Goal: Book appointment/travel/reservation

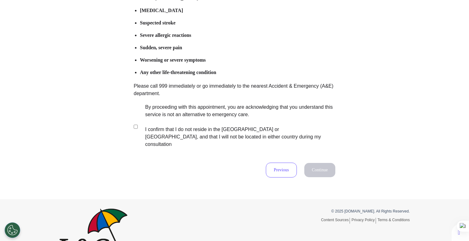
scroll to position [122, 0]
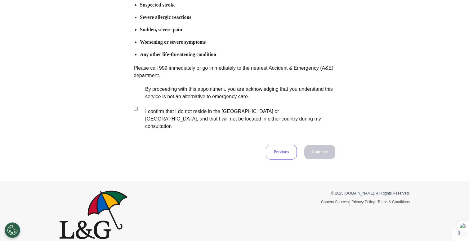
click at [165, 112] on label "By proceeding with this appointment, you are acknowledging that you understand …" at bounding box center [236, 108] width 194 height 45
click at [317, 145] on button "Continue" at bounding box center [319, 152] width 31 height 14
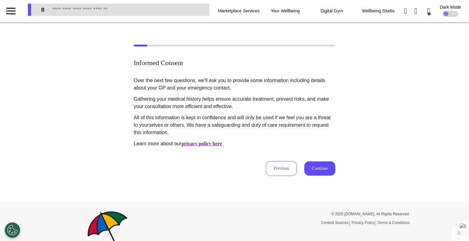
scroll to position [0, 0]
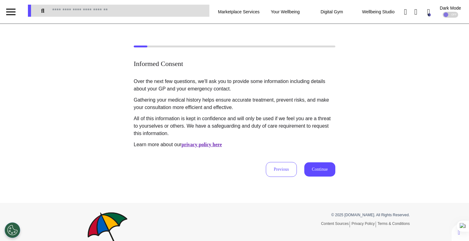
click at [361, 97] on div "Informed Consent Over the next few questions, we'll ask you to provide some inf…" at bounding box center [234, 111] width 469 height 131
click at [315, 170] on button "Continue" at bounding box center [319, 169] width 31 height 14
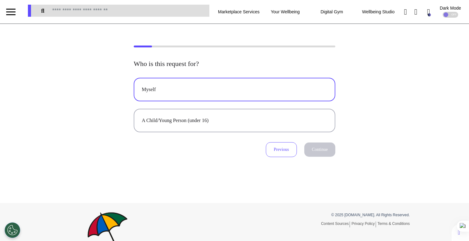
click at [208, 85] on button "Myself" at bounding box center [234, 90] width 201 height 24
click at [309, 146] on button "Continue" at bounding box center [319, 150] width 31 height 14
select select "******"
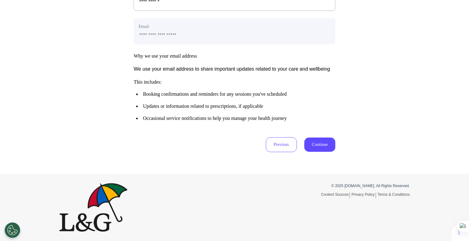
scroll to position [308, 0]
click at [322, 145] on button "Continue" at bounding box center [319, 145] width 31 height 14
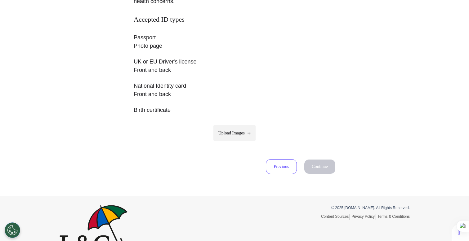
scroll to position [136, 0]
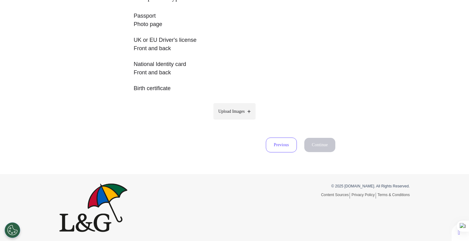
click at [239, 113] on span "Upload Images" at bounding box center [231, 111] width 26 height 7
click at [239, 121] on input "Upload Images" at bounding box center [234, 124] width 59 height 7
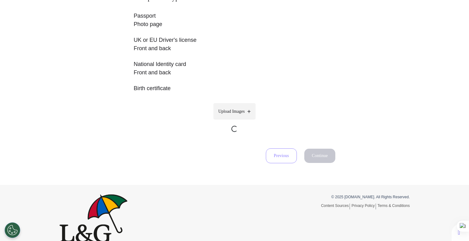
click at [233, 113] on span "Upload Images" at bounding box center [231, 111] width 26 height 7
click at [233, 132] on input "Upload Images" at bounding box center [234, 135] width 59 height 7
type input "**********"
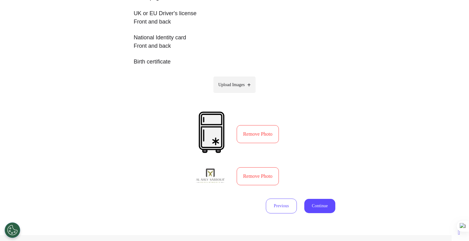
scroll to position [166, 0]
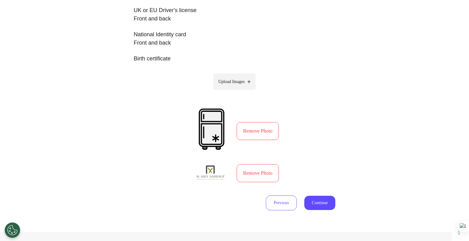
click at [316, 201] on button "Continue" at bounding box center [319, 203] width 31 height 14
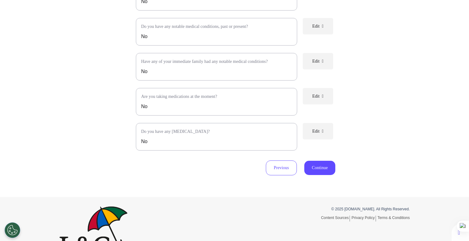
scroll to position [143, 0]
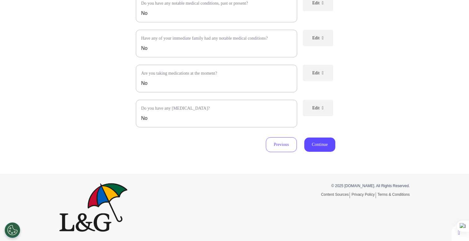
click at [286, 154] on div "Review your provided information. Please review the details below to ensure all…" at bounding box center [234, 30] width 469 height 286
click at [277, 147] on button "Previous" at bounding box center [281, 144] width 31 height 15
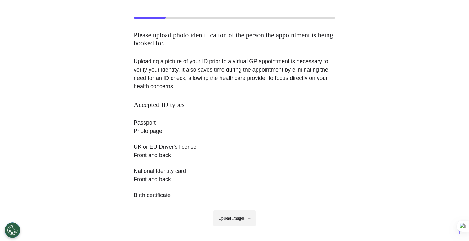
scroll to position [149, 0]
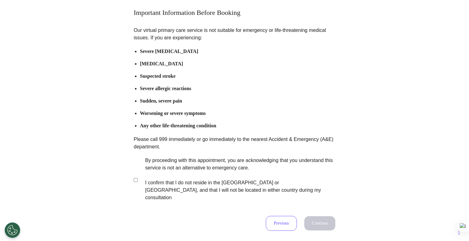
scroll to position [122, 0]
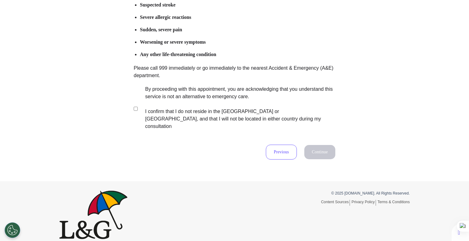
click at [215, 108] on label "By proceeding with this appointment, you are acknowledging that you understand …" at bounding box center [236, 108] width 194 height 45
click at [321, 147] on button "Continue" at bounding box center [319, 152] width 31 height 14
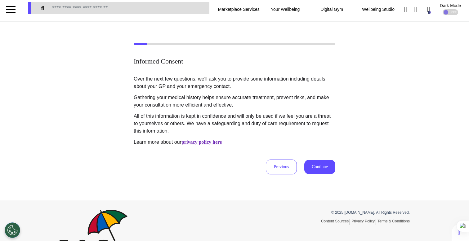
scroll to position [0, 0]
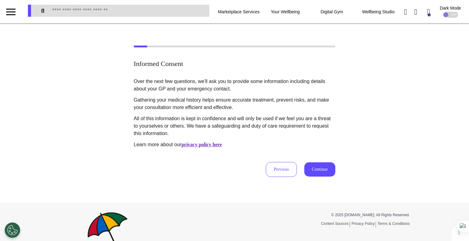
click at [315, 176] on button "Continue" at bounding box center [319, 169] width 31 height 14
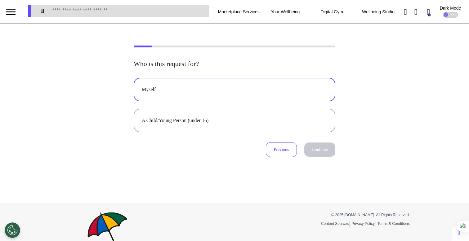
click at [259, 90] on div "Myself" at bounding box center [234, 89] width 185 height 7
click at [316, 151] on button "Continue" at bounding box center [319, 150] width 31 height 14
select select "******"
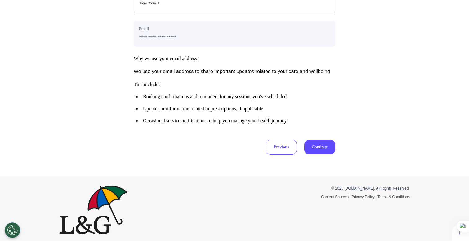
scroll to position [308, 0]
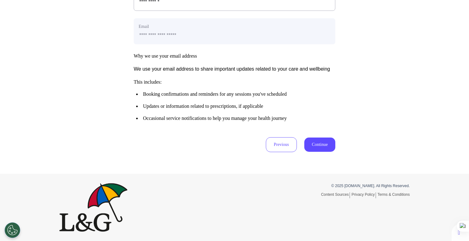
click at [314, 147] on button "Continue" at bounding box center [319, 145] width 31 height 14
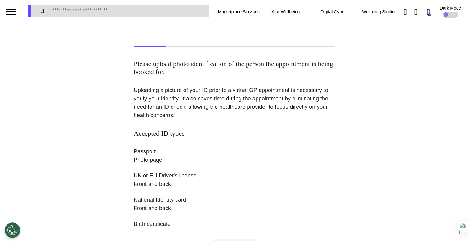
scroll to position [90, 0]
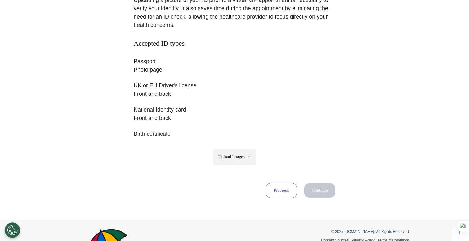
click at [221, 167] on div "Accepted ID types Passport Photo page UK or EU Driver's license Front and back …" at bounding box center [234, 106] width 201 height 134
click at [227, 160] on label "Upload Images" at bounding box center [234, 157] width 42 height 16
click at [227, 167] on input "Upload Images" at bounding box center [234, 170] width 59 height 7
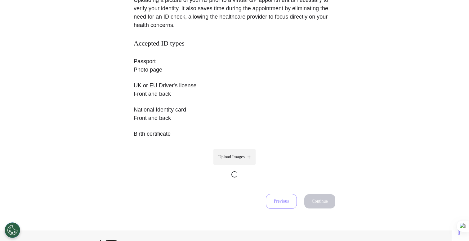
click at [233, 157] on span "Upload Images" at bounding box center [231, 157] width 26 height 7
click at [233, 178] on input "Upload Images" at bounding box center [234, 181] width 59 height 7
type input "**********"
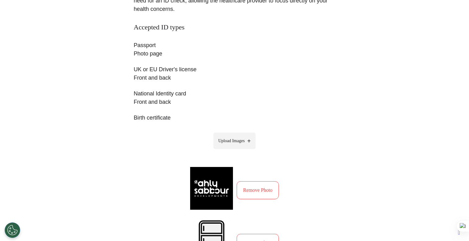
scroll to position [181, 0]
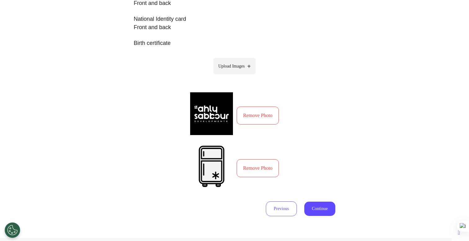
click at [319, 211] on button "Continue" at bounding box center [319, 209] width 31 height 14
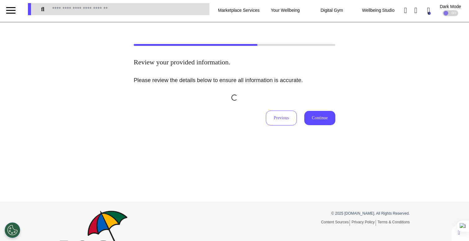
scroll to position [0, 0]
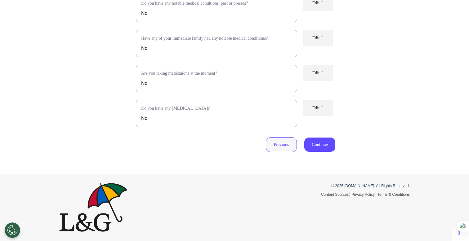
click at [277, 146] on button "Previous" at bounding box center [281, 144] width 31 height 15
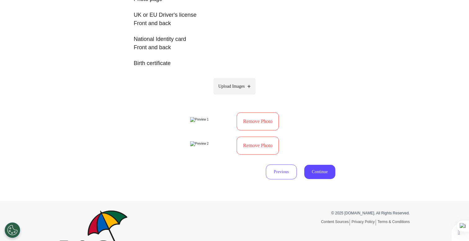
scroll to position [165, 0]
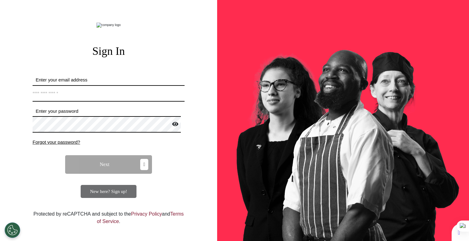
drag, startPoint x: 124, startPoint y: 109, endPoint x: 134, endPoint y: 114, distance: 11.0
click at [124, 102] on input "Enter your email address" at bounding box center [109, 93] width 152 height 16
type input "**********"
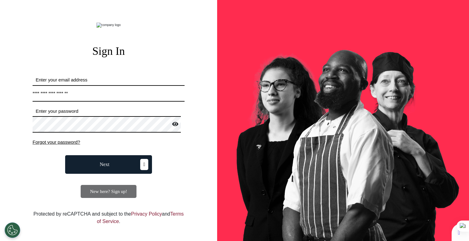
click at [118, 191] on form "**********" at bounding box center [109, 138] width 152 height 122
click at [118, 174] on button "Next" at bounding box center [108, 164] width 87 height 19
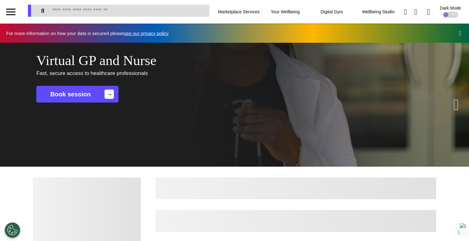
scroll to position [0, 234]
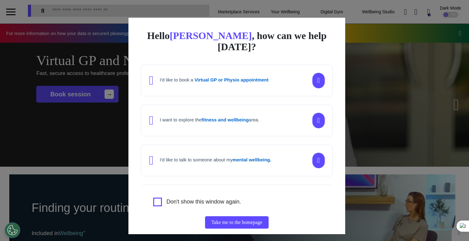
click at [86, 182] on div "Hello Ahmed , how can we help today? I'd like to book a Virtual GP or Physio ap…" at bounding box center [234, 120] width 469 height 241
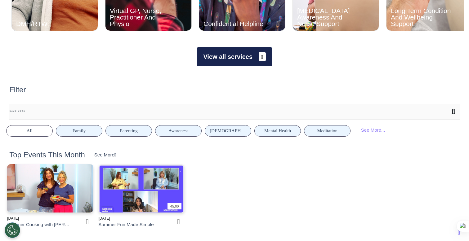
scroll to position [467, 0]
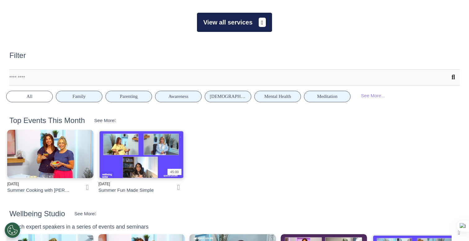
click at [241, 27] on button "View all services" at bounding box center [234, 22] width 75 height 19
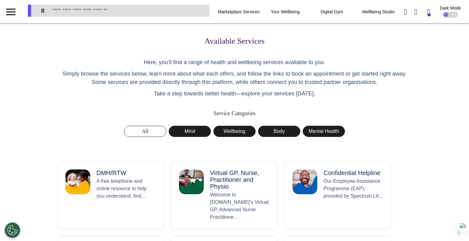
click at [232, 184] on p "Virtual GP, Nurse, Practitioner and Physio" at bounding box center [240, 180] width 60 height 20
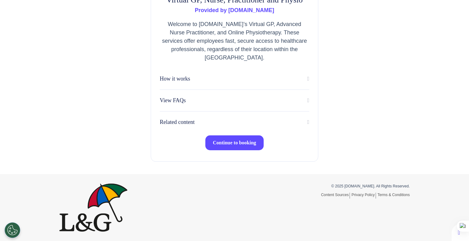
click at [227, 138] on button "Continue to booking" at bounding box center [234, 142] width 58 height 15
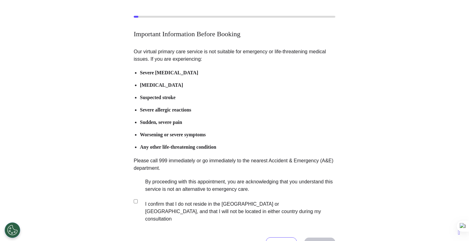
click at [184, 187] on label "By proceeding with this appointment, you are acknowledging that you understand …" at bounding box center [236, 200] width 194 height 45
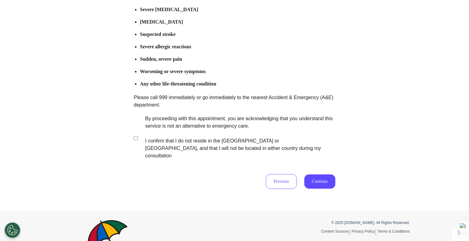
scroll to position [104, 0]
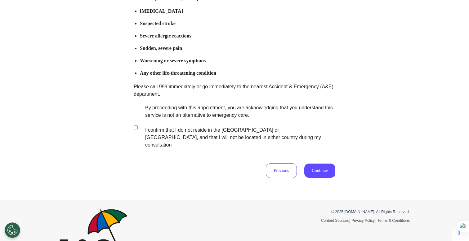
click at [329, 173] on div "Important Information Before Booking Our virtual primary care service is not su…" at bounding box center [234, 60] width 469 height 280
click at [315, 166] on button "Continue" at bounding box center [319, 171] width 31 height 14
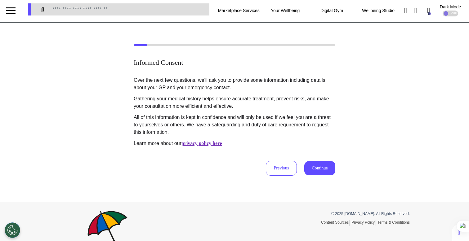
scroll to position [0, 0]
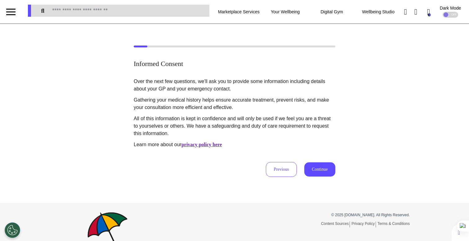
click at [311, 167] on button "Continue" at bounding box center [319, 169] width 31 height 14
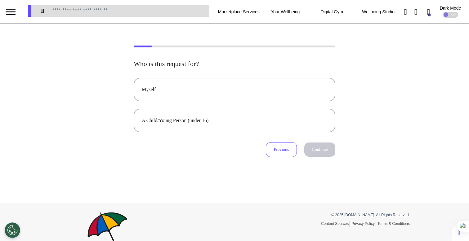
drag, startPoint x: 311, startPoint y: 167, endPoint x: 309, endPoint y: 174, distance: 6.7
click at [309, 174] on div "Who is this request for? Myself A Child/Young Person (under 16) Previous Contin…" at bounding box center [234, 113] width 469 height 179
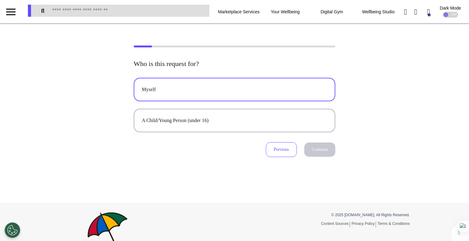
click at [285, 86] on div "Myself" at bounding box center [234, 89] width 185 height 7
click at [313, 150] on button "Continue" at bounding box center [319, 150] width 31 height 14
select select "****"
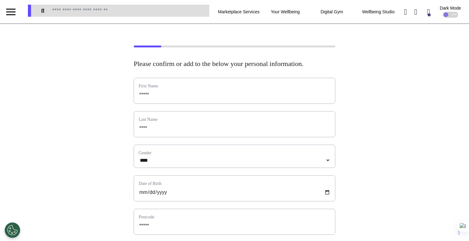
scroll to position [308, 0]
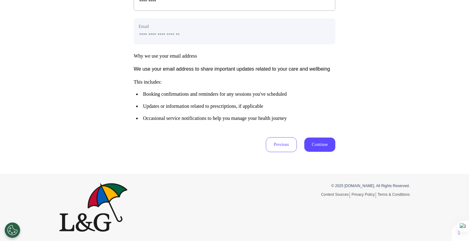
click at [315, 146] on button "Continue" at bounding box center [319, 145] width 31 height 14
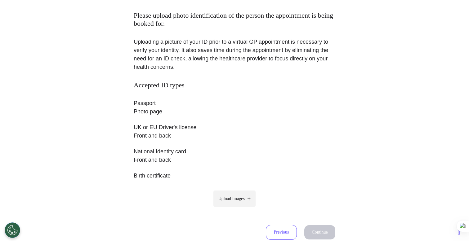
scroll to position [136, 0]
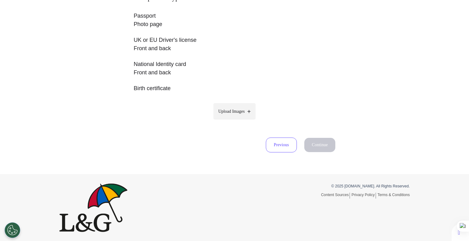
click at [249, 113] on icon at bounding box center [248, 111] width 3 height 6
click at [249, 121] on input "Upload Images" at bounding box center [234, 124] width 59 height 7
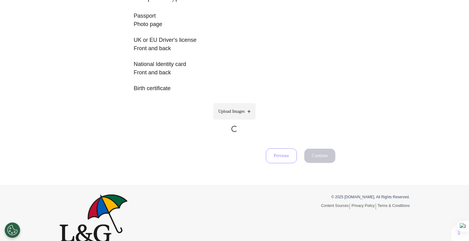
click at [256, 119] on label "Upload Images" at bounding box center [234, 111] width 42 height 16
click at [256, 132] on input "Upload Images" at bounding box center [234, 135] width 59 height 7
type input "**********"
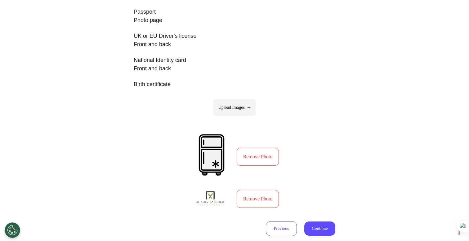
scroll to position [152, 0]
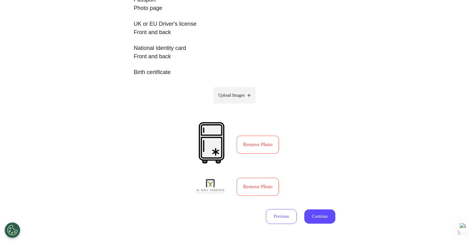
click at [314, 215] on button "Continue" at bounding box center [319, 217] width 31 height 14
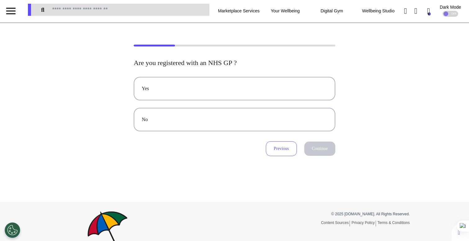
scroll to position [0, 0]
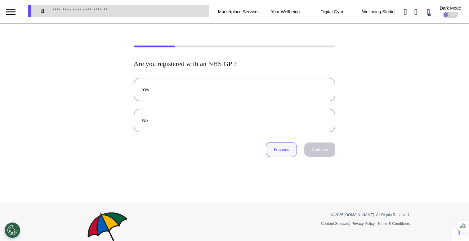
click at [279, 153] on button "Previous" at bounding box center [281, 149] width 31 height 15
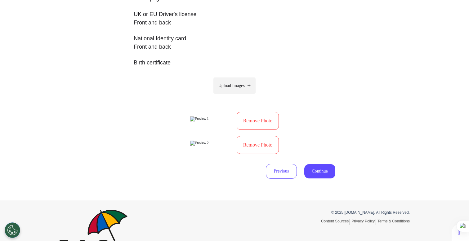
scroll to position [162, 0]
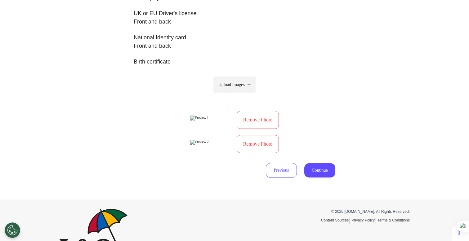
click at [246, 129] on button "Remove Photo" at bounding box center [258, 120] width 42 height 18
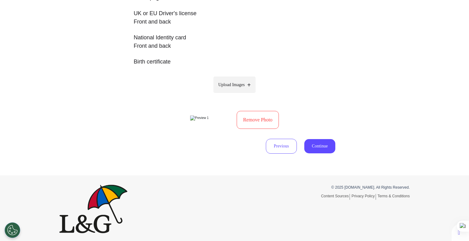
click at [317, 152] on button "Continue" at bounding box center [319, 146] width 31 height 14
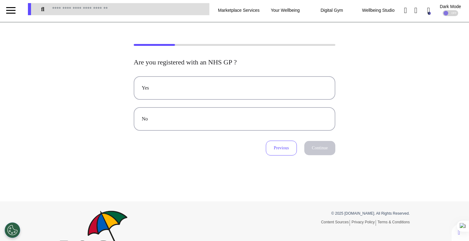
scroll to position [0, 0]
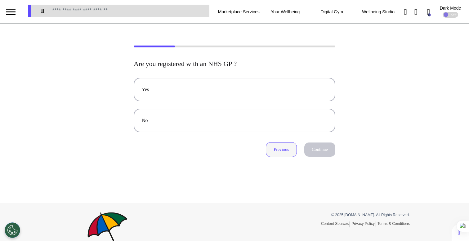
click at [278, 151] on button "Previous" at bounding box center [281, 149] width 31 height 15
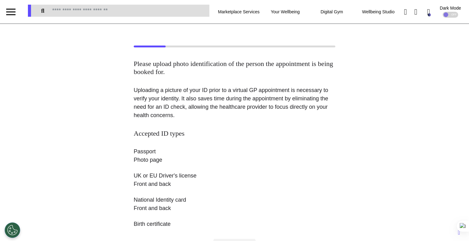
click at [15, 14] on div at bounding box center [11, 12] width 22 height 24
click at [11, 12] on div at bounding box center [10, 12] width 9 height 10
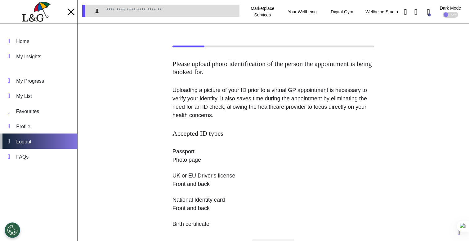
click at [48, 146] on div "Logout" at bounding box center [38, 141] width 77 height 15
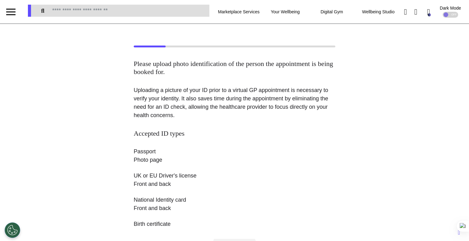
scroll to position [165, 0]
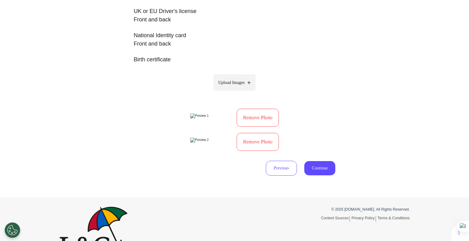
click at [253, 67] on p "Accepted ID types Passport Photo page UK or EU Driver's license Front and back …" at bounding box center [234, 18] width 201 height 106
click at [238, 82] on span "Upload Images" at bounding box center [231, 82] width 26 height 7
click at [238, 92] on input "Upload Images" at bounding box center [234, 95] width 59 height 7
type input "**********"
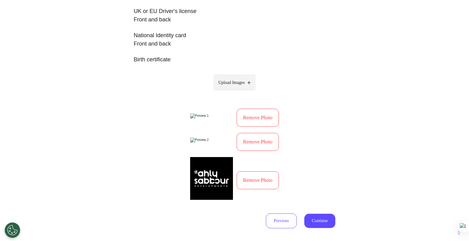
click at [230, 82] on span "Upload Images" at bounding box center [231, 82] width 26 height 7
click at [230, 92] on input "Upload Images" at bounding box center [234, 95] width 59 height 7
type input "**********"
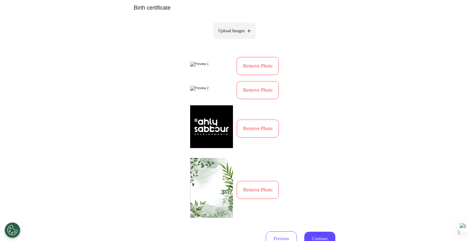
scroll to position [243, 0]
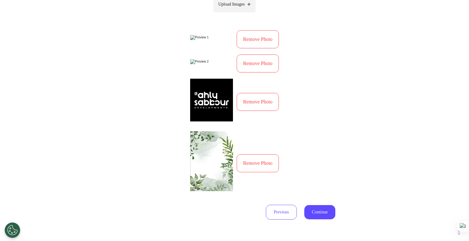
click at [324, 212] on button "Continue" at bounding box center [319, 212] width 31 height 14
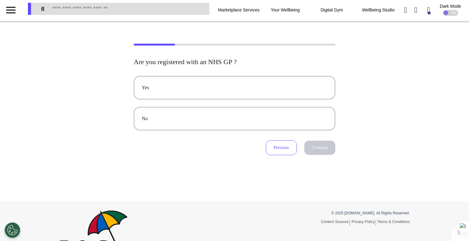
scroll to position [0, 0]
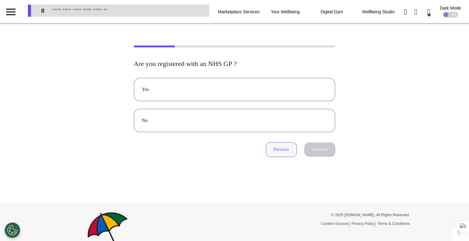
click at [280, 149] on button "Previous" at bounding box center [281, 149] width 31 height 15
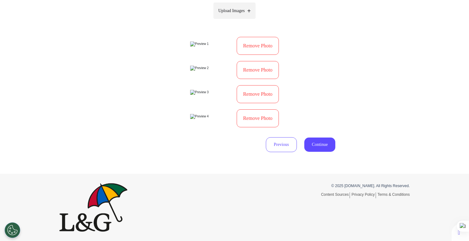
scroll to position [240, 0]
